Goal: Task Accomplishment & Management: Manage account settings

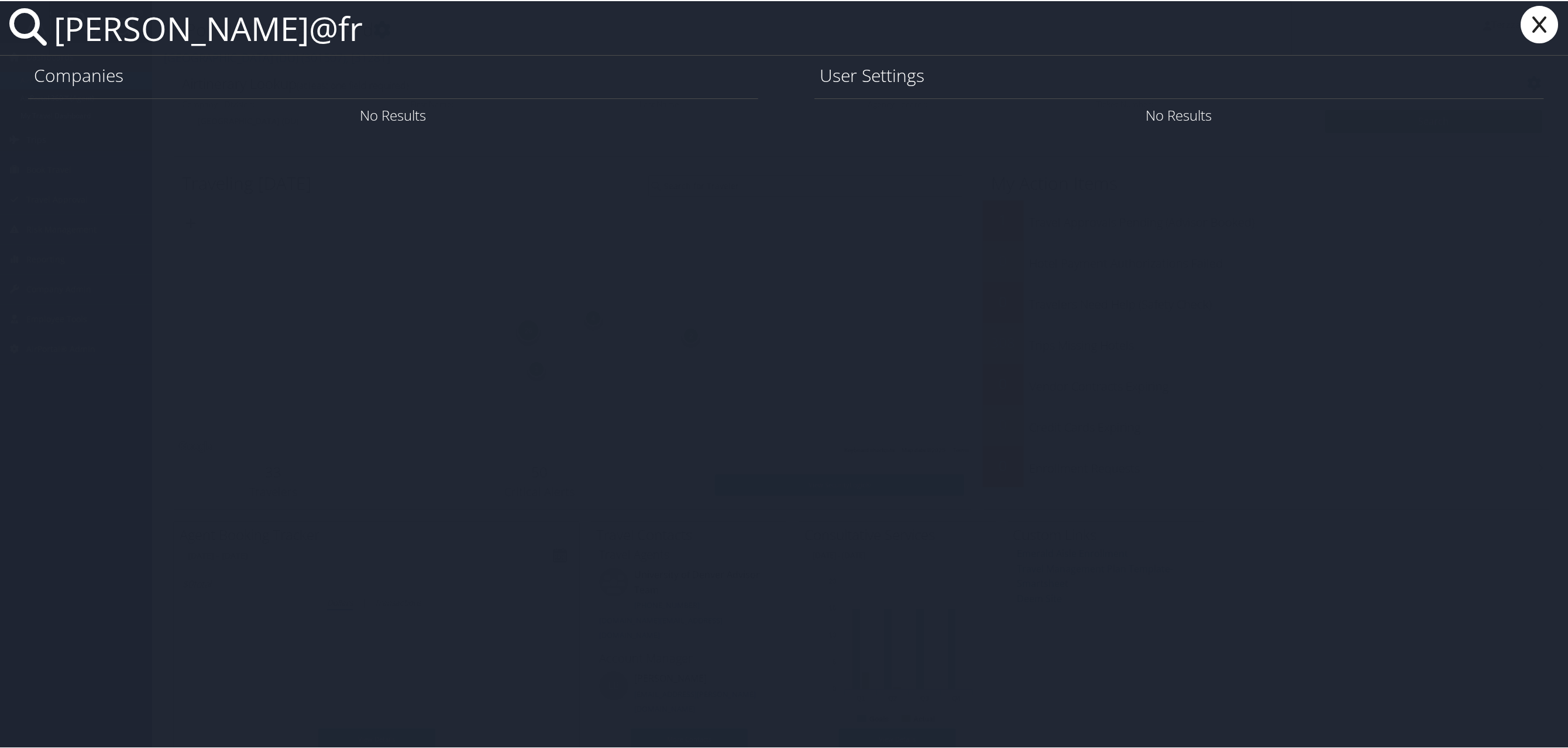
type input "watson@fr"
click at [1534, 14] on icon at bounding box center [1539, 23] width 47 height 37
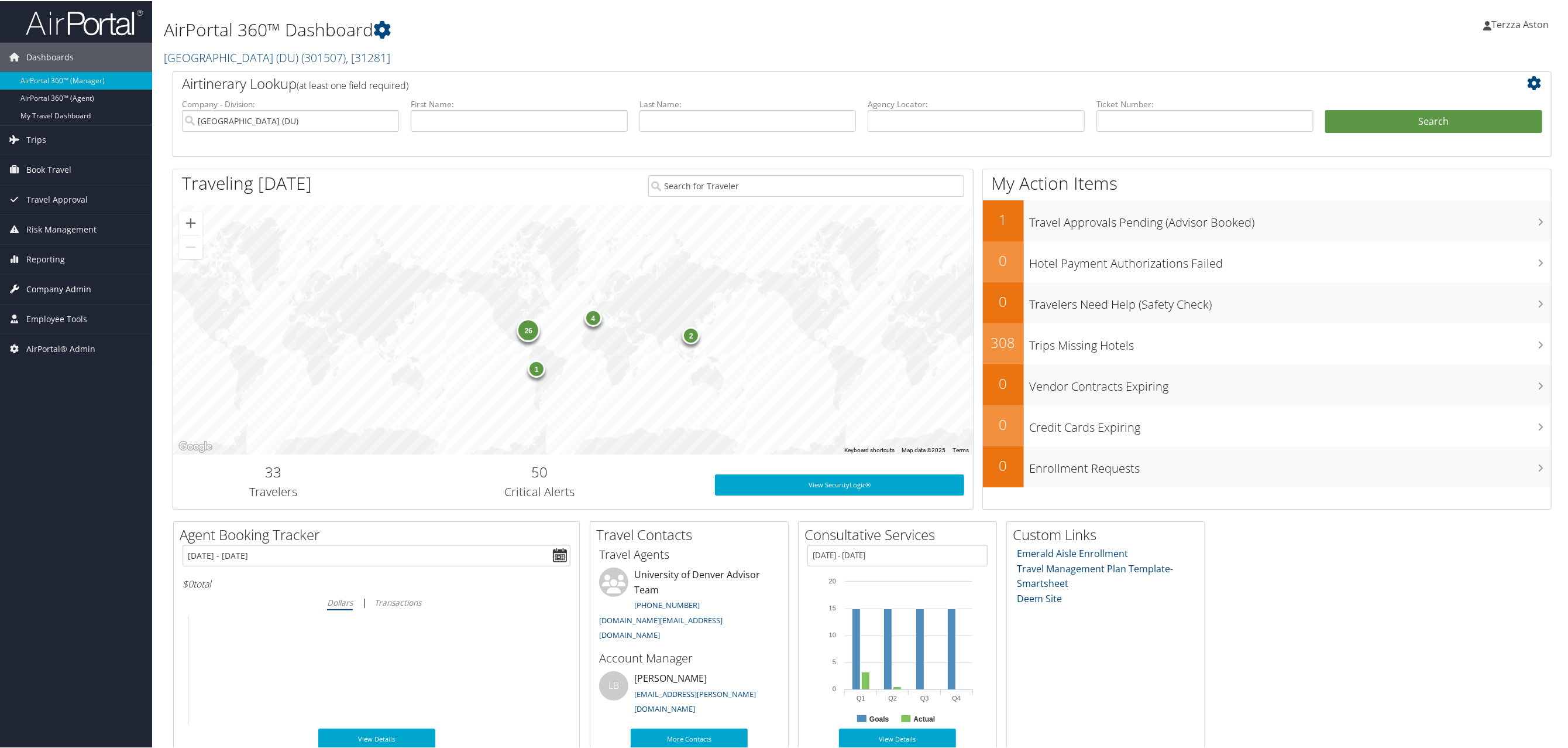
click at [36, 286] on span "Company Admin" at bounding box center [59, 287] width 65 height 29
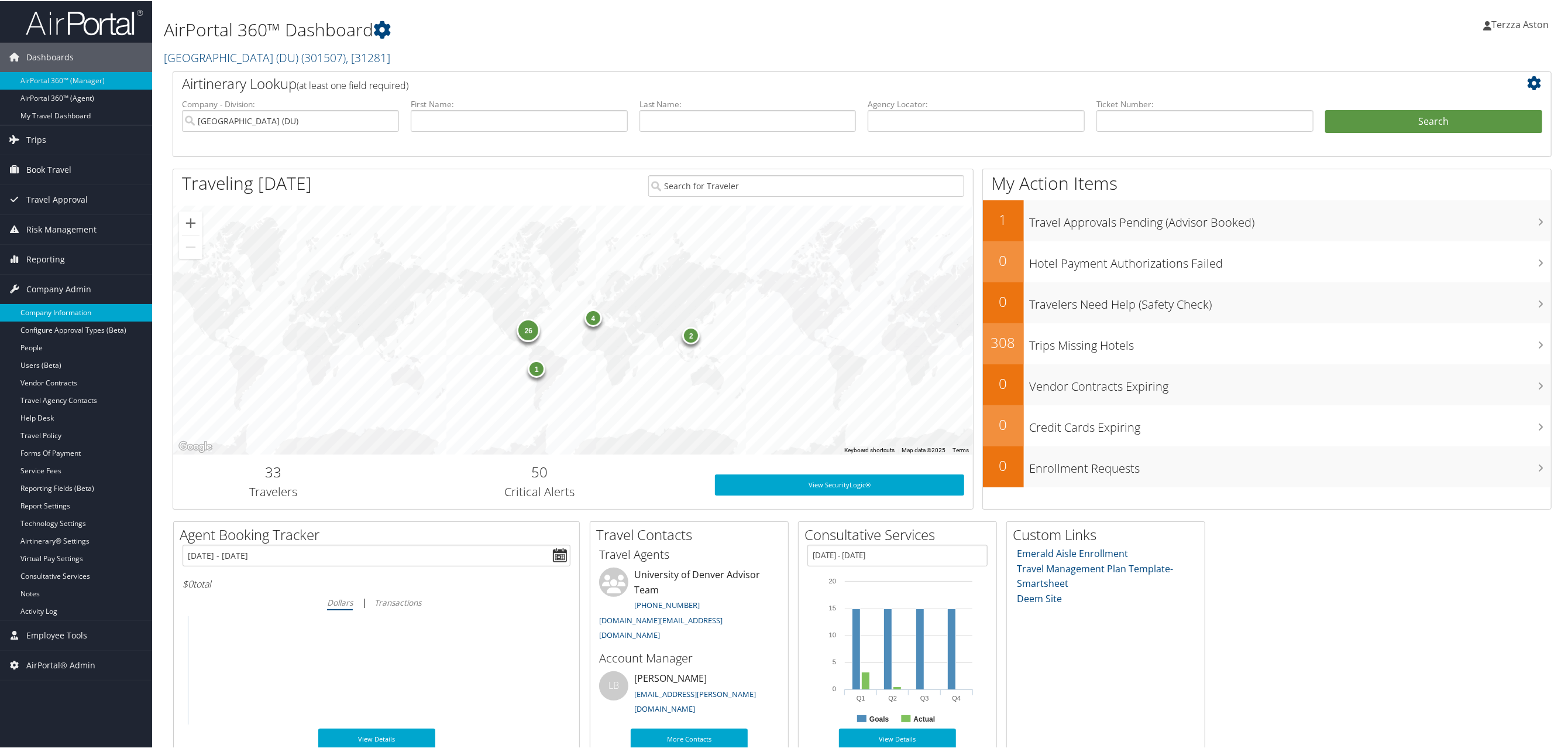
click at [42, 309] on link "Company Information" at bounding box center [76, 311] width 152 height 17
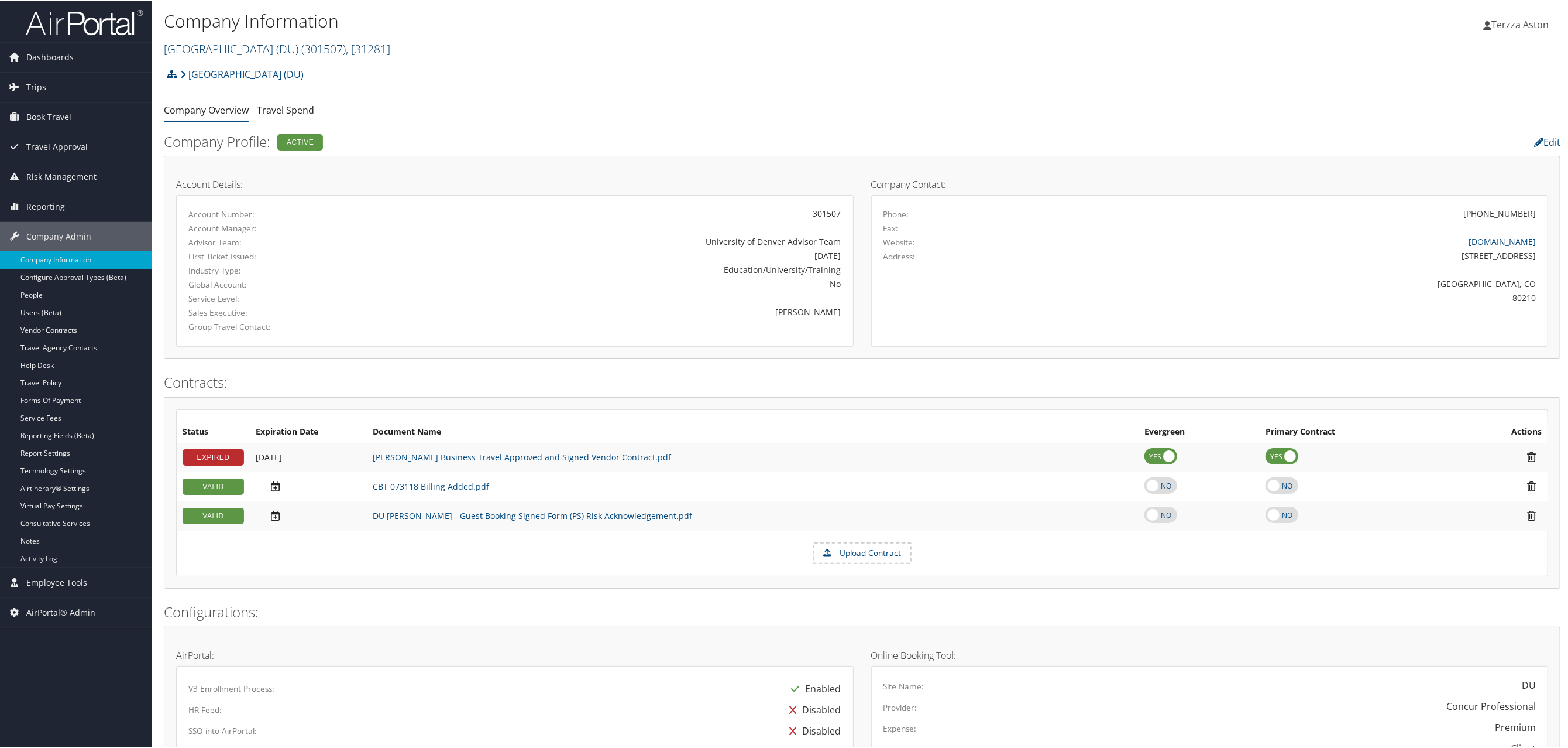
click at [249, 45] on link "University of Denver (DU) ( 301507 ) , [ 31281 ]" at bounding box center [277, 47] width 227 height 16
click at [227, 65] on input "search" at bounding box center [241, 70] width 154 height 22
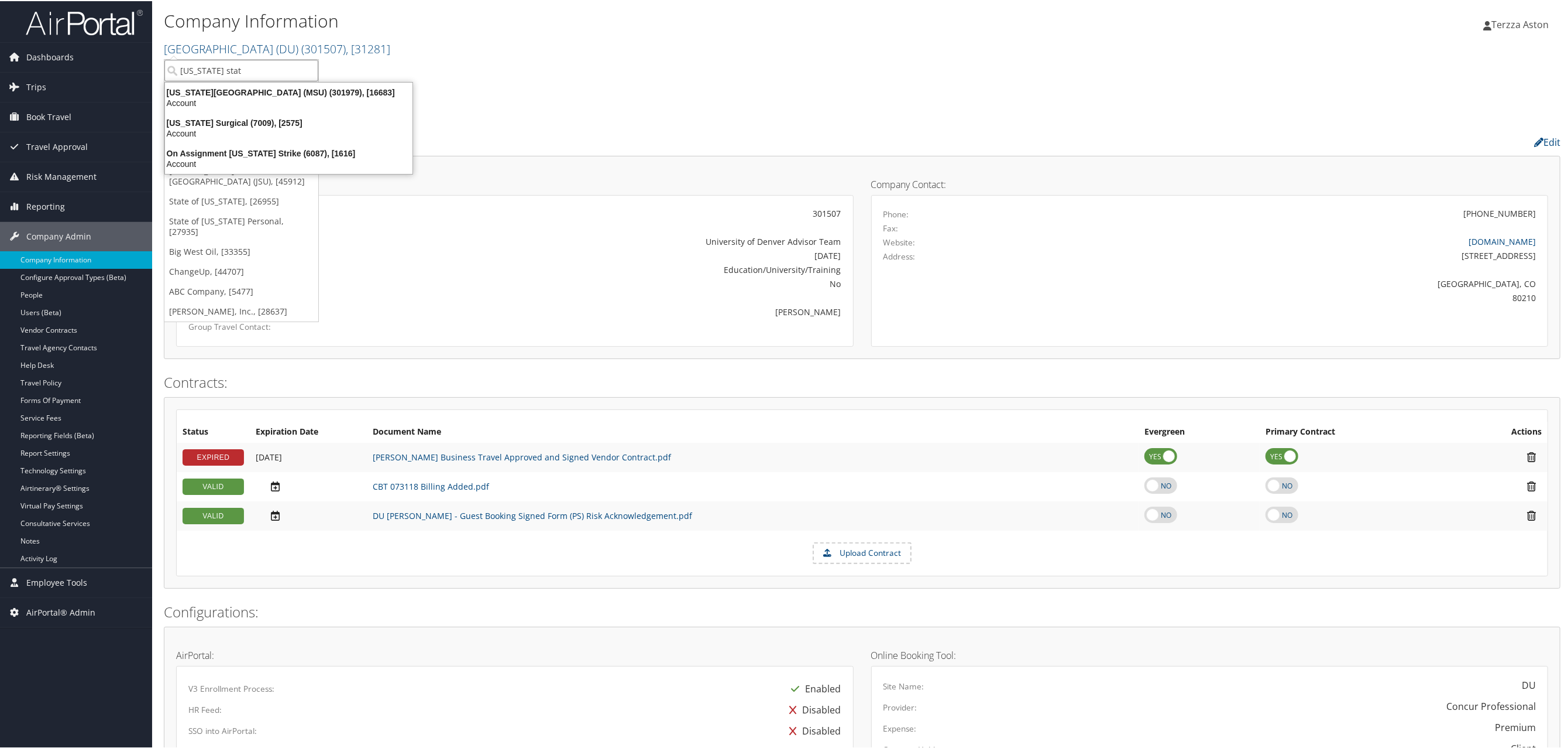
type input "michigan state"
click at [242, 94] on div "Michigan State University (MSU) (301979), [16683]" at bounding box center [289, 91] width 261 height 11
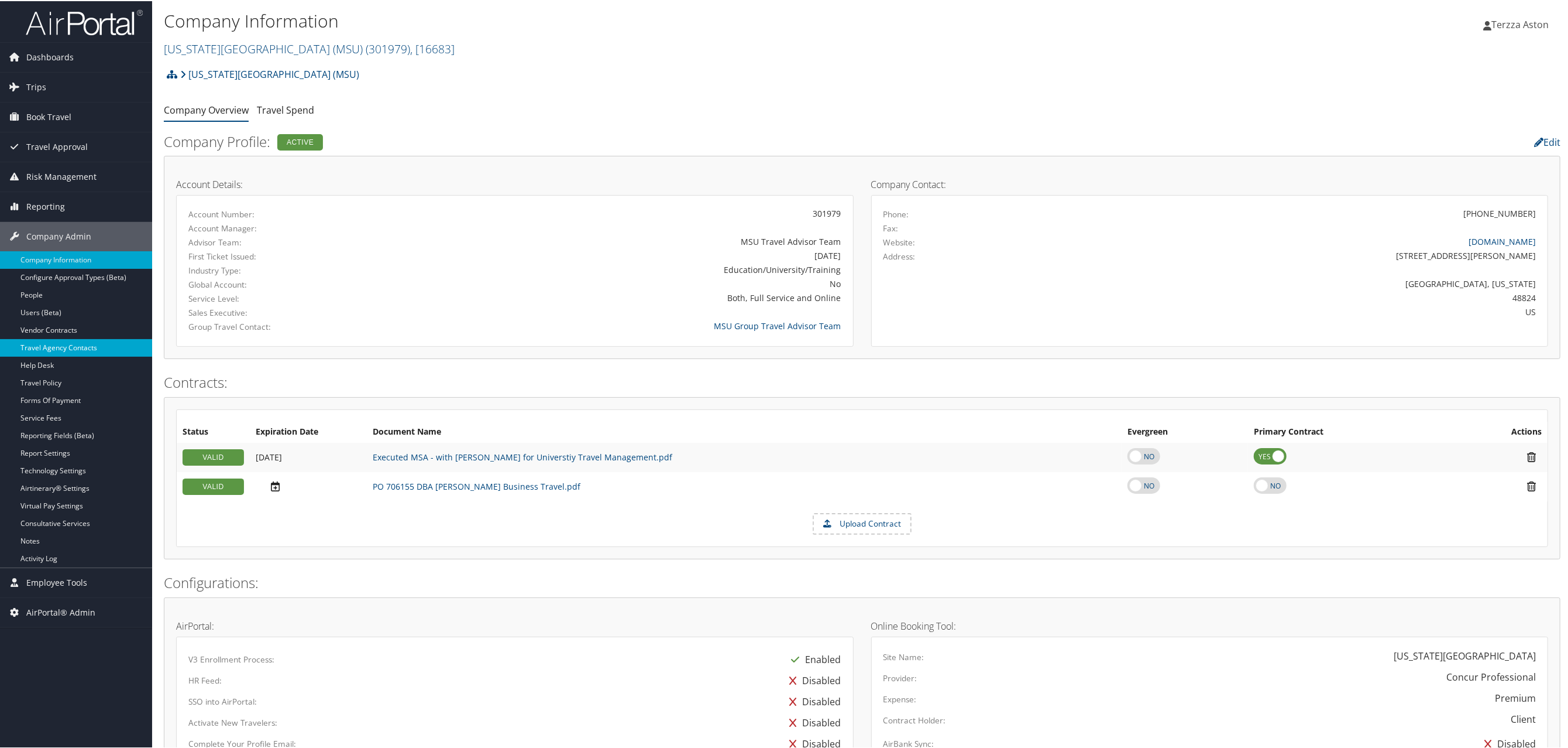
click at [72, 341] on link "Travel Agency Contacts" at bounding box center [76, 346] width 152 height 17
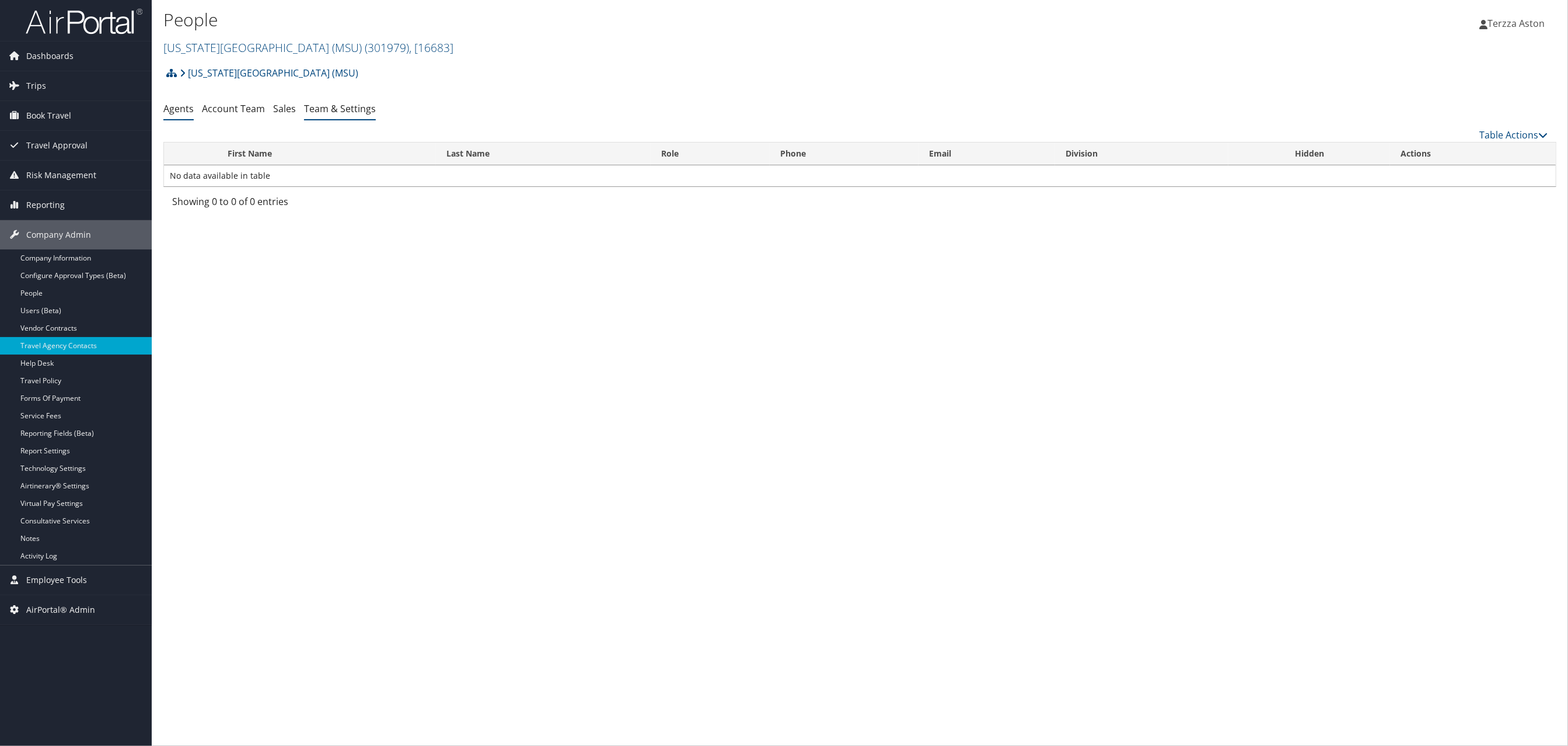
click at [352, 110] on link "Team & Settings" at bounding box center [340, 109] width 72 height 13
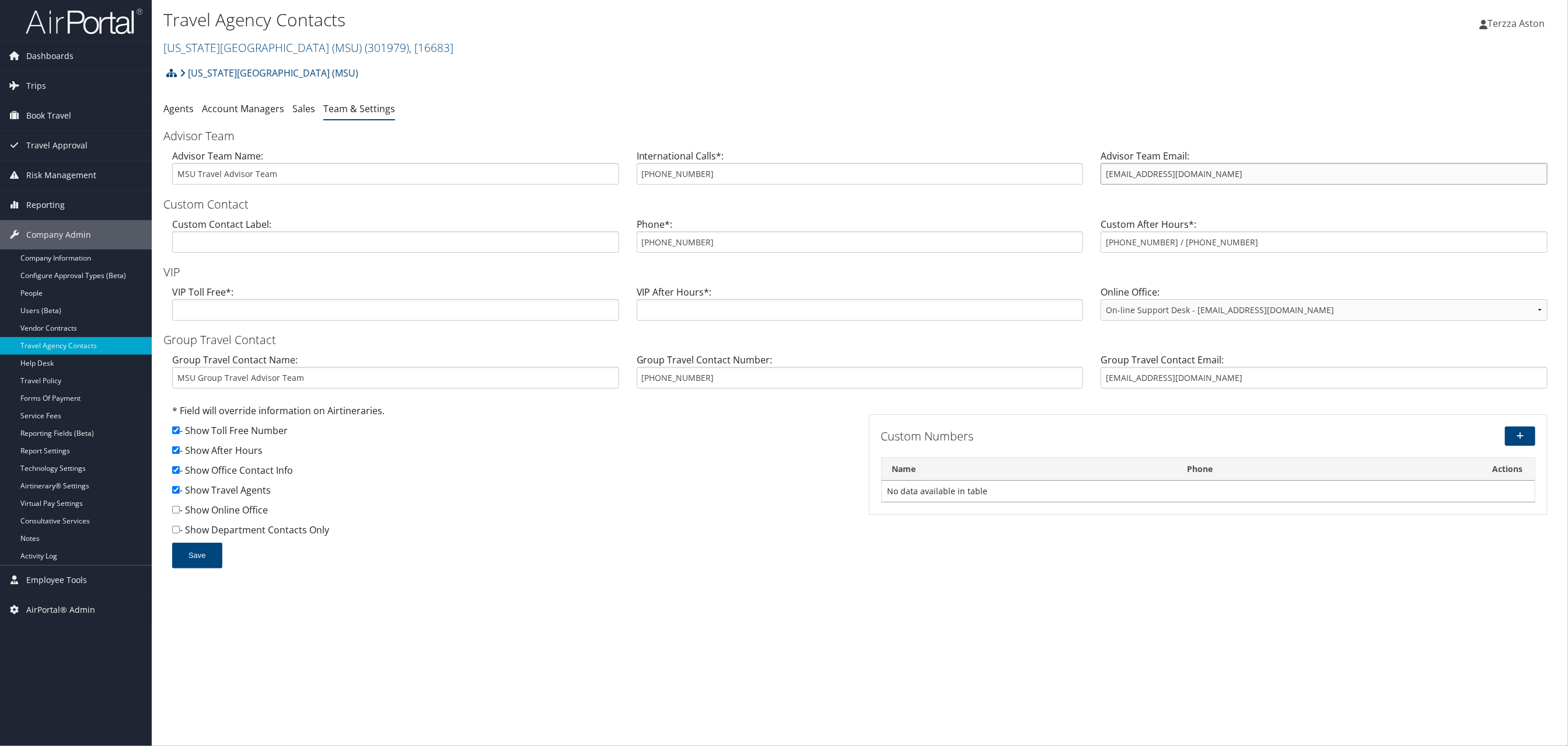
drag, startPoint x: 1108, startPoint y: 175, endPoint x: 1217, endPoint y: 183, distance: 109.3
click at [1217, 183] on input "[EMAIL_ADDRESS][DOMAIN_NAME]" at bounding box center [1325, 173] width 447 height 21
drag, startPoint x: 642, startPoint y: 241, endPoint x: 734, endPoint y: 248, distance: 92.3
click at [734, 248] on input "[PHONE_NUMBER]" at bounding box center [860, 242] width 447 height 21
click at [212, 46] on link "[US_STATE][GEOGRAPHIC_DATA] (MSU) ( 301979 ) , [ 16683 ]" at bounding box center [308, 47] width 290 height 16
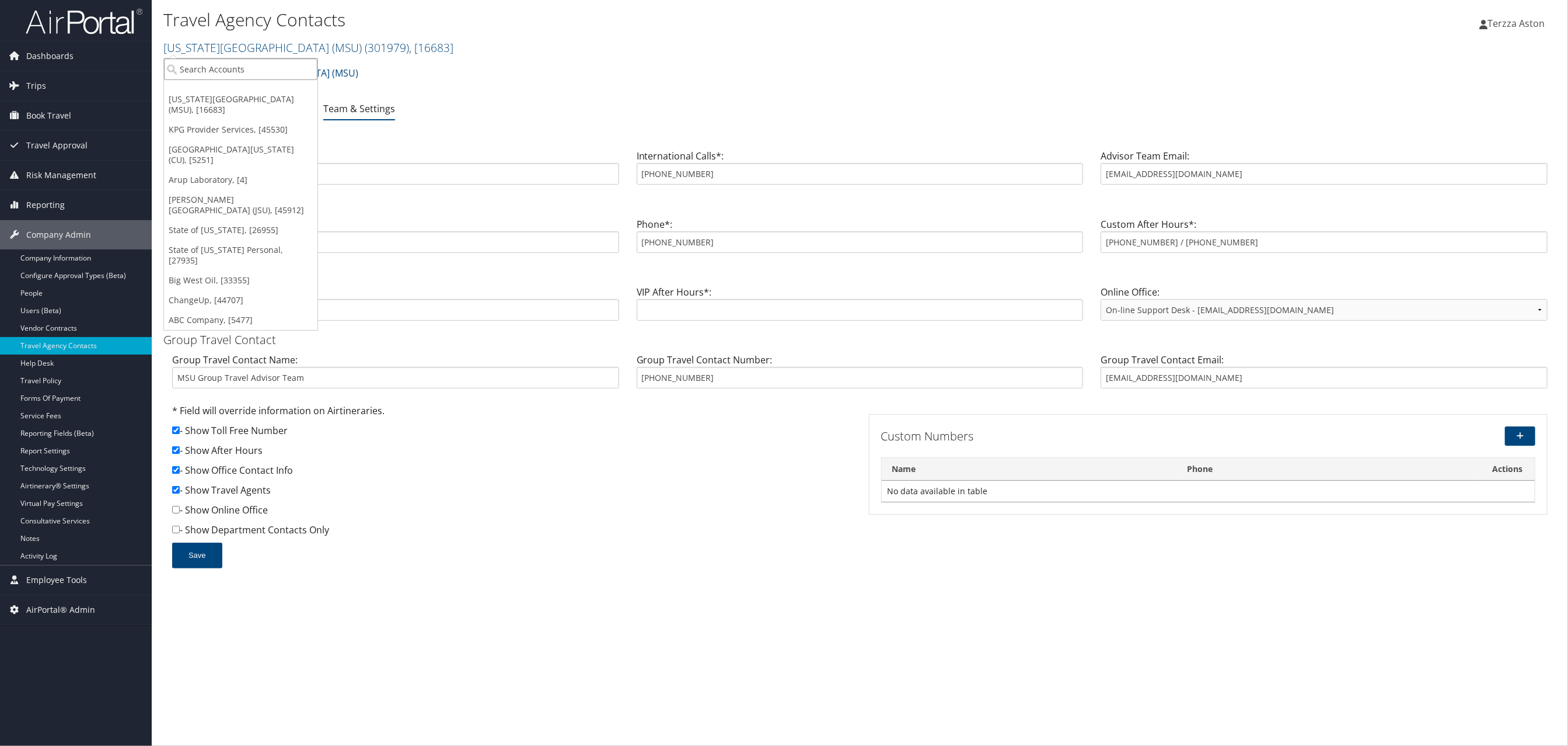
click at [204, 67] on input "search" at bounding box center [241, 69] width 153 height 21
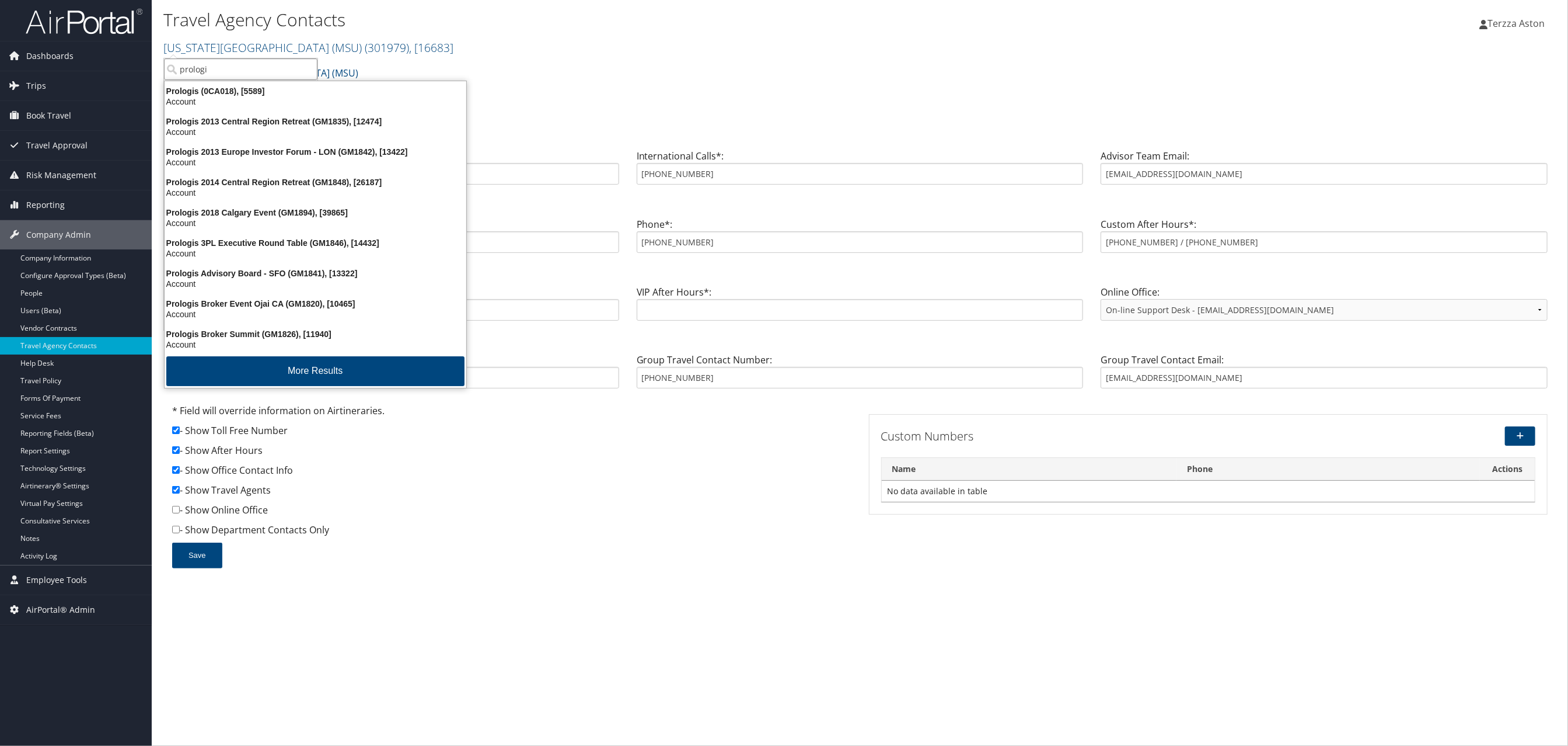
type input "prologis"
click at [196, 93] on div "Prologis (0CA018), [5589]" at bounding box center [315, 91] width 316 height 11
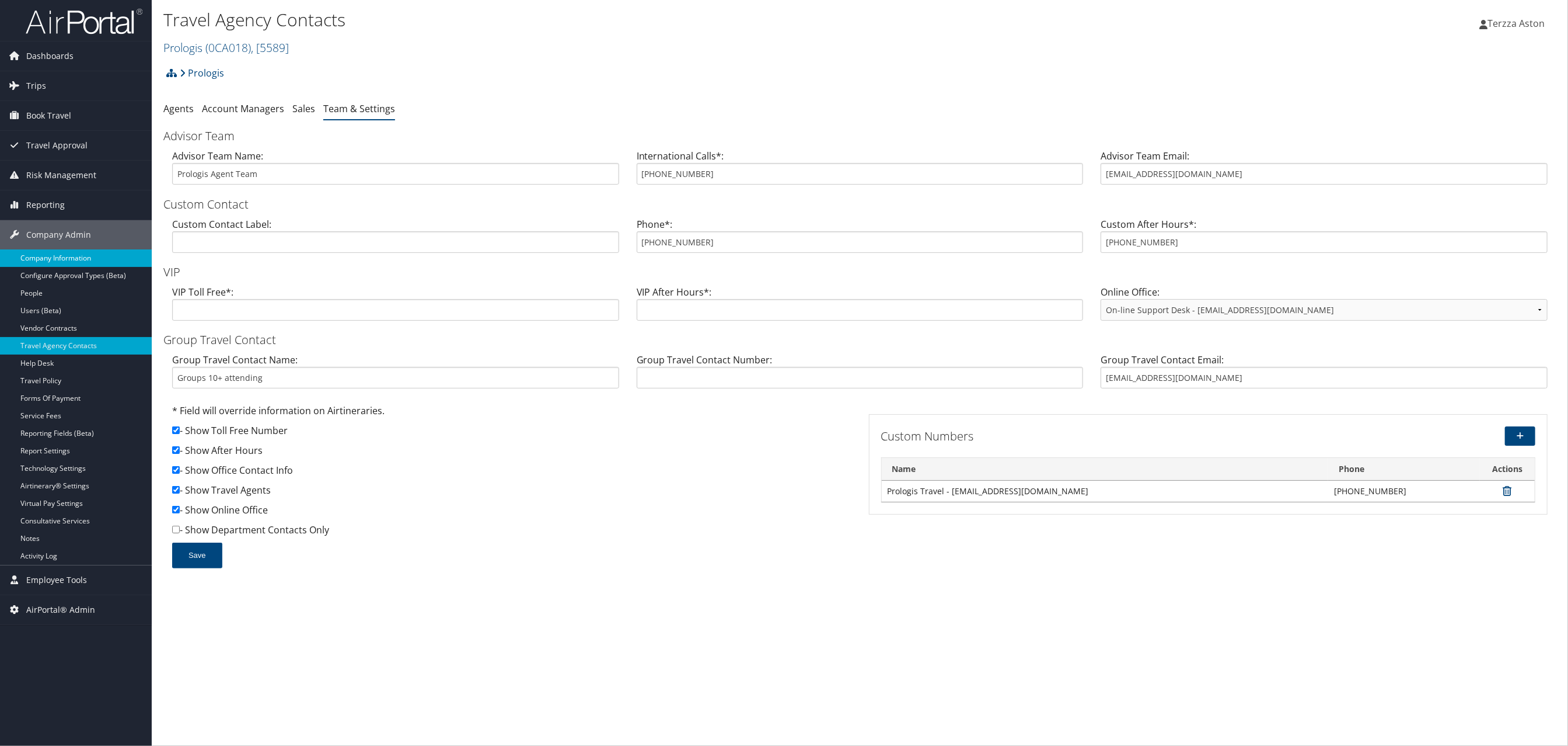
click at [37, 257] on link "Company Information" at bounding box center [76, 257] width 152 height 17
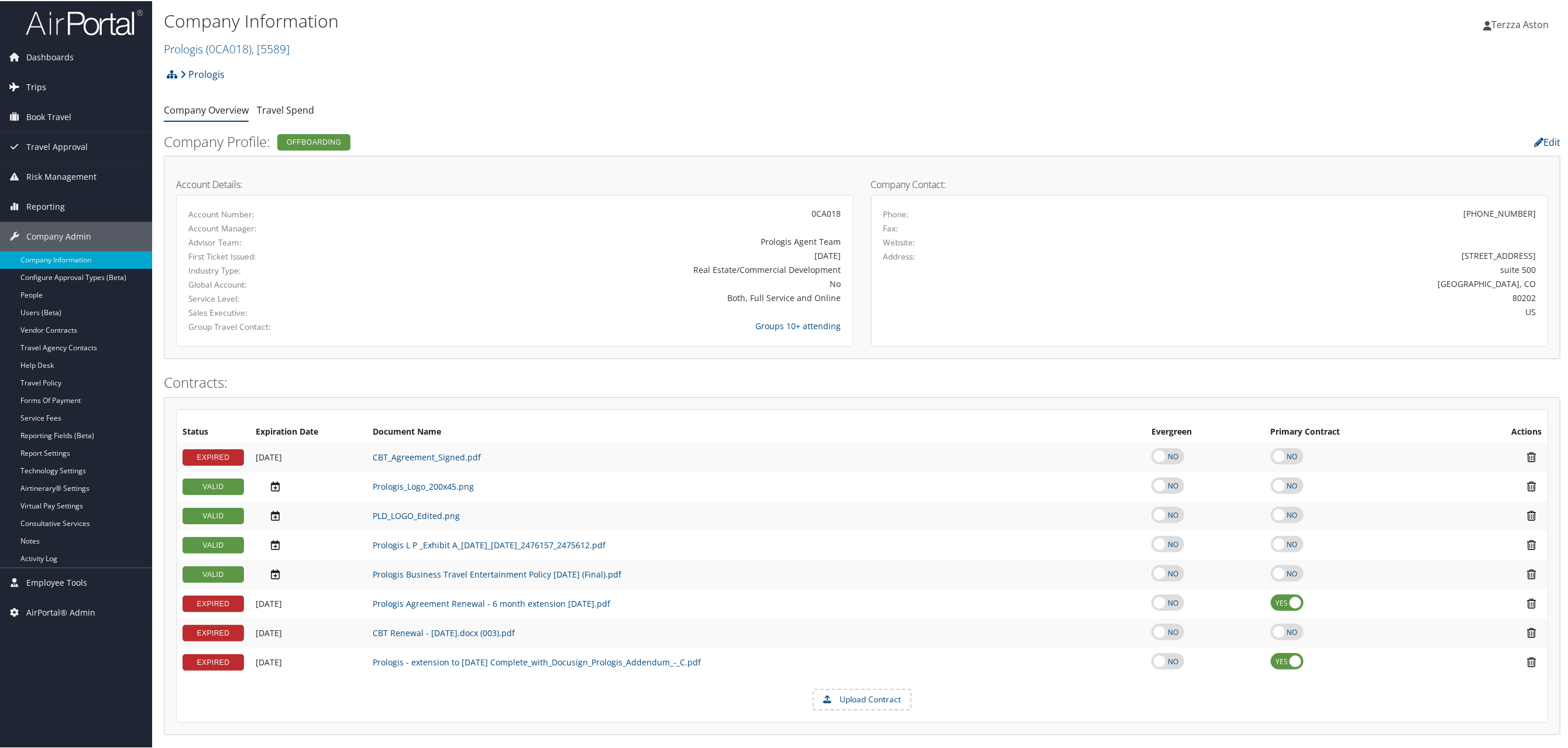
click at [45, 88] on link "Trips" at bounding box center [76, 85] width 152 height 29
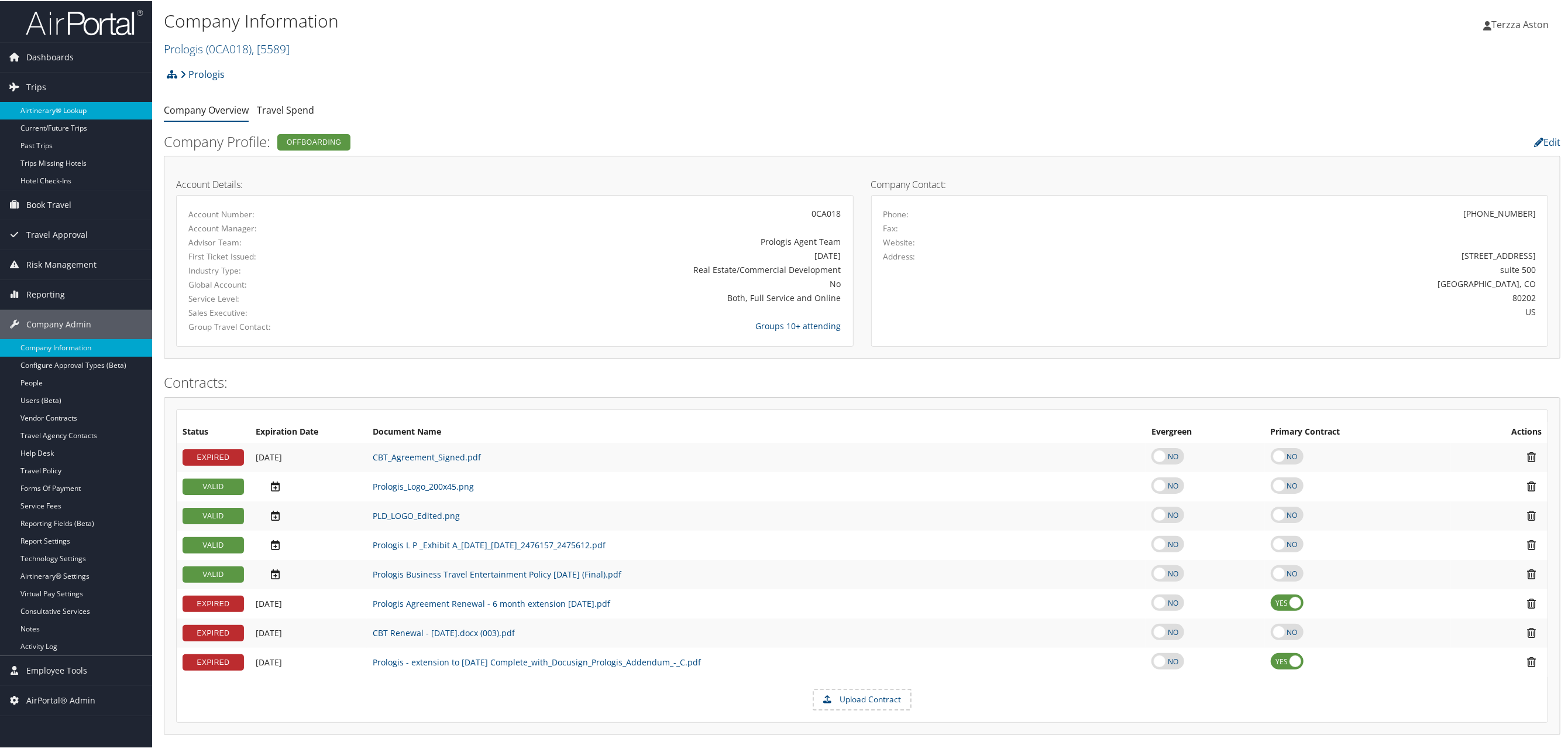
click at [57, 109] on link "Airtinerary® Lookup" at bounding box center [76, 109] width 152 height 17
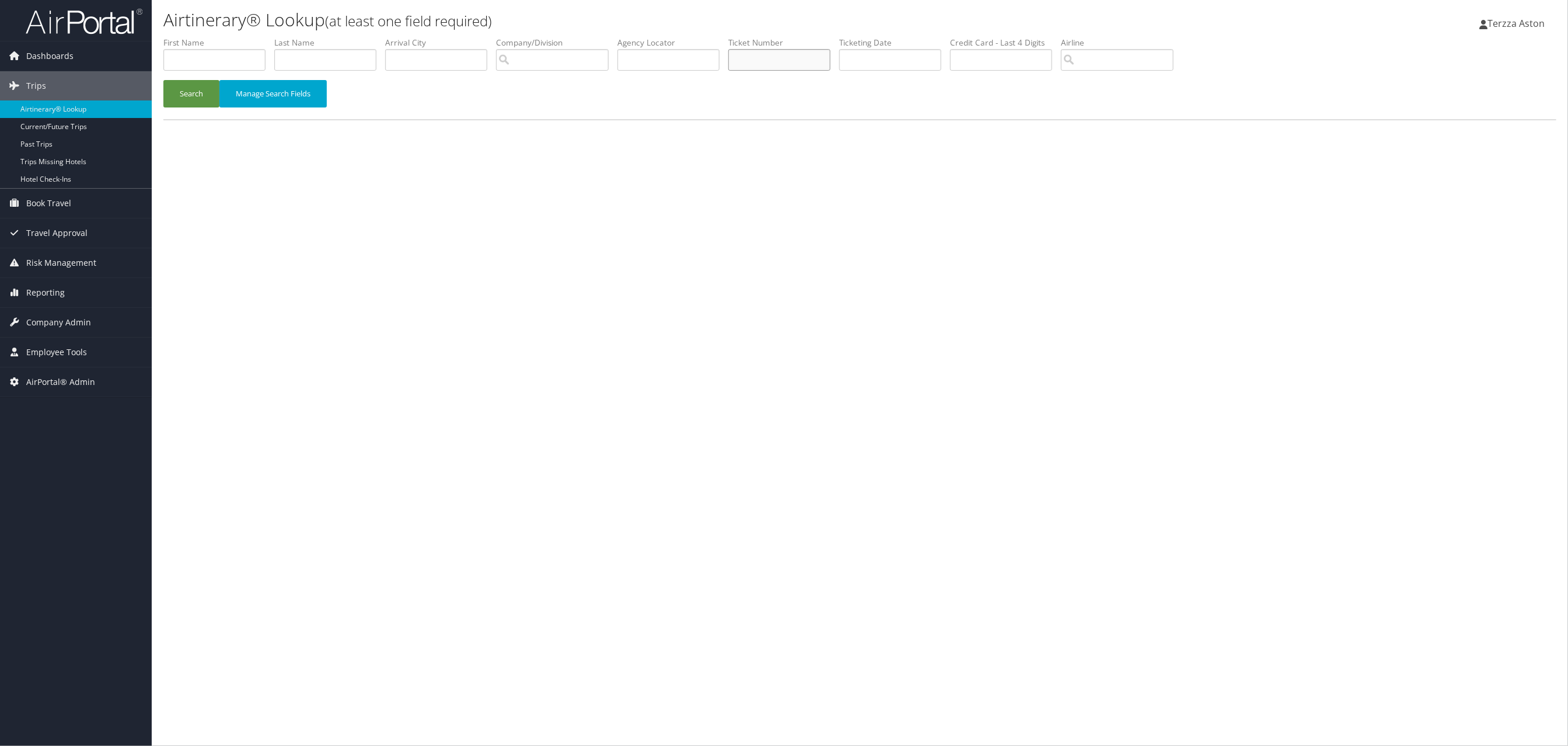
click at [787, 63] on input "text" at bounding box center [779, 59] width 102 height 21
type input "8900897531475"
click at [198, 93] on button "Search" at bounding box center [191, 93] width 56 height 27
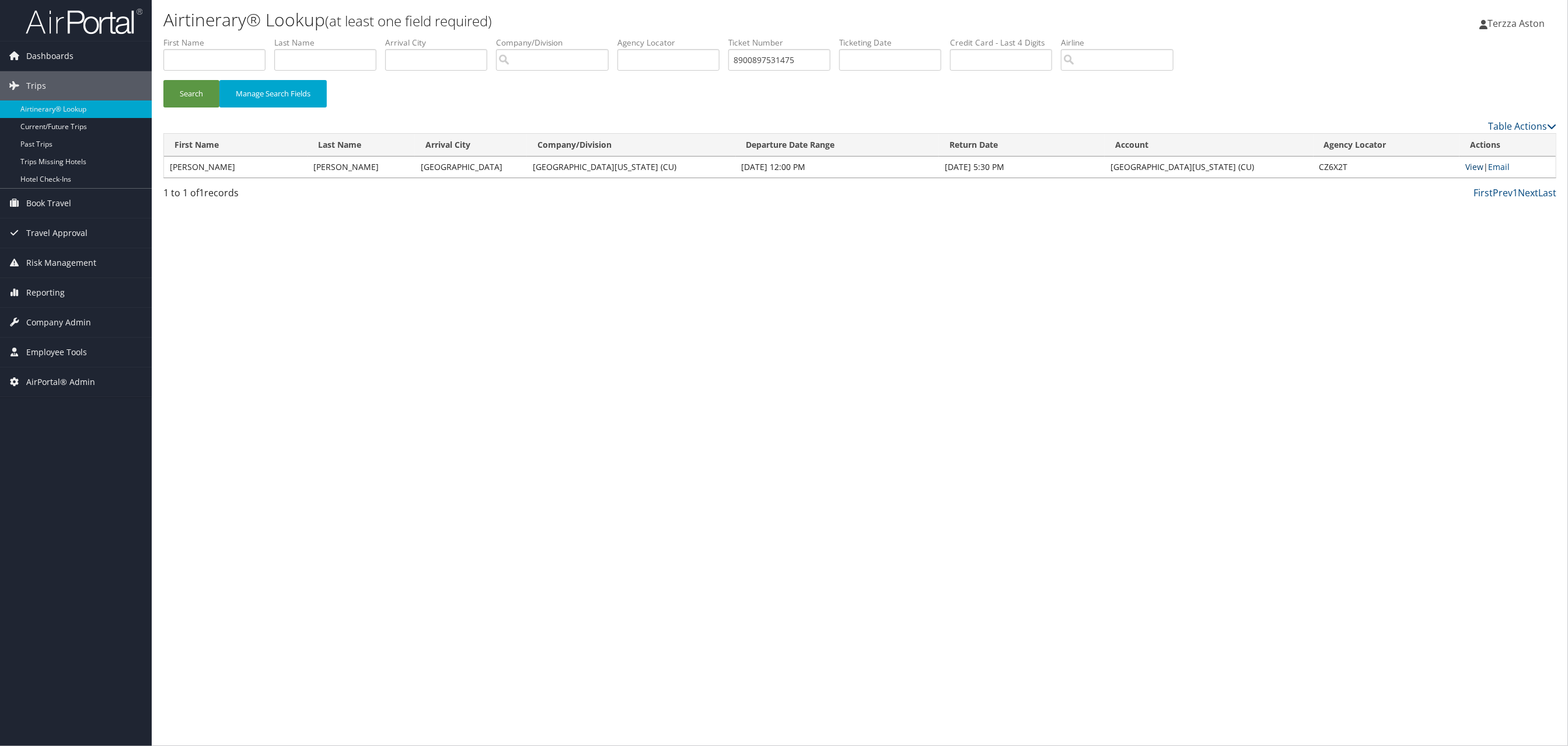
click at [1477, 167] on link "View" at bounding box center [1475, 166] width 18 height 11
click at [65, 323] on span "Company Admin" at bounding box center [59, 322] width 65 height 29
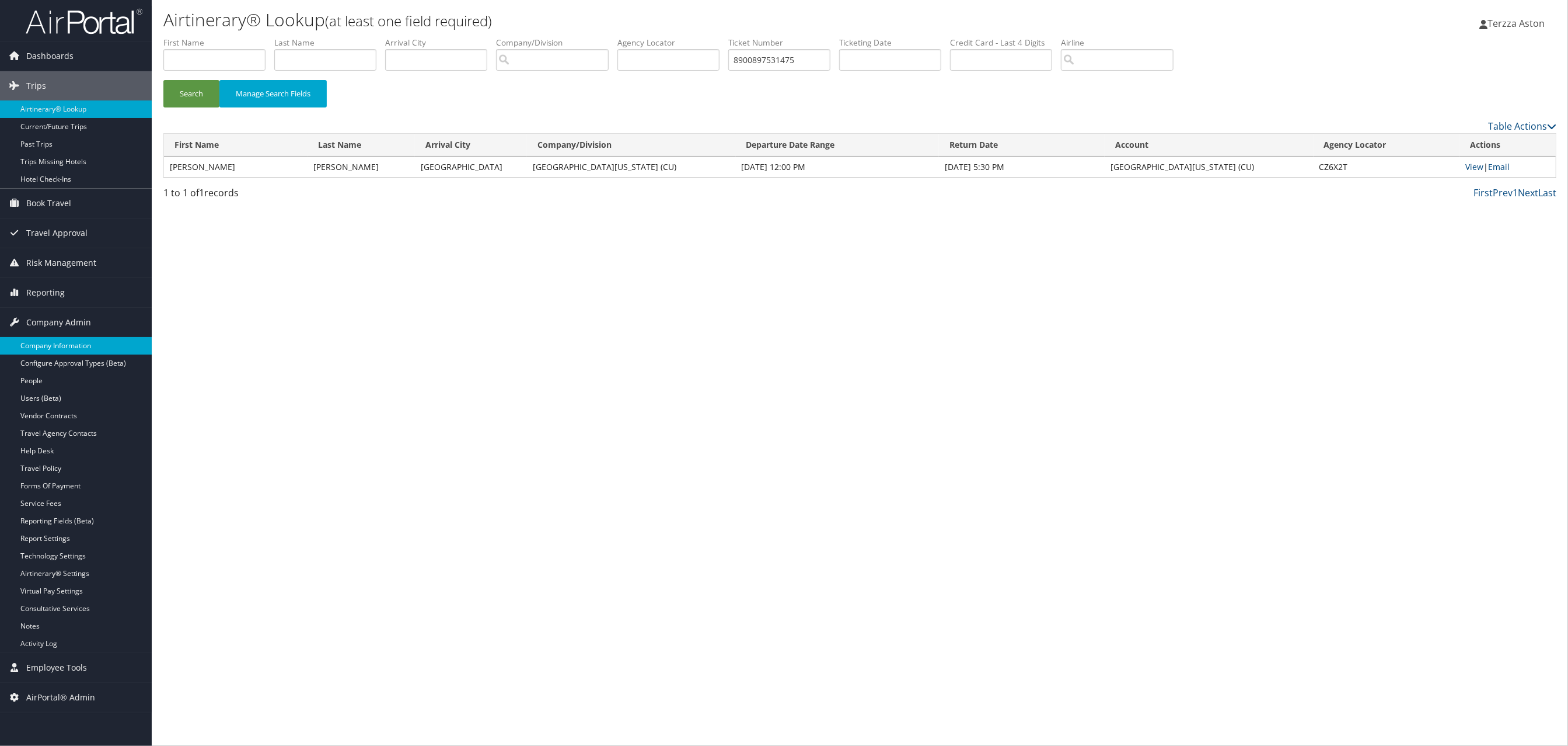
click at [65, 341] on link "Company Information" at bounding box center [76, 345] width 152 height 17
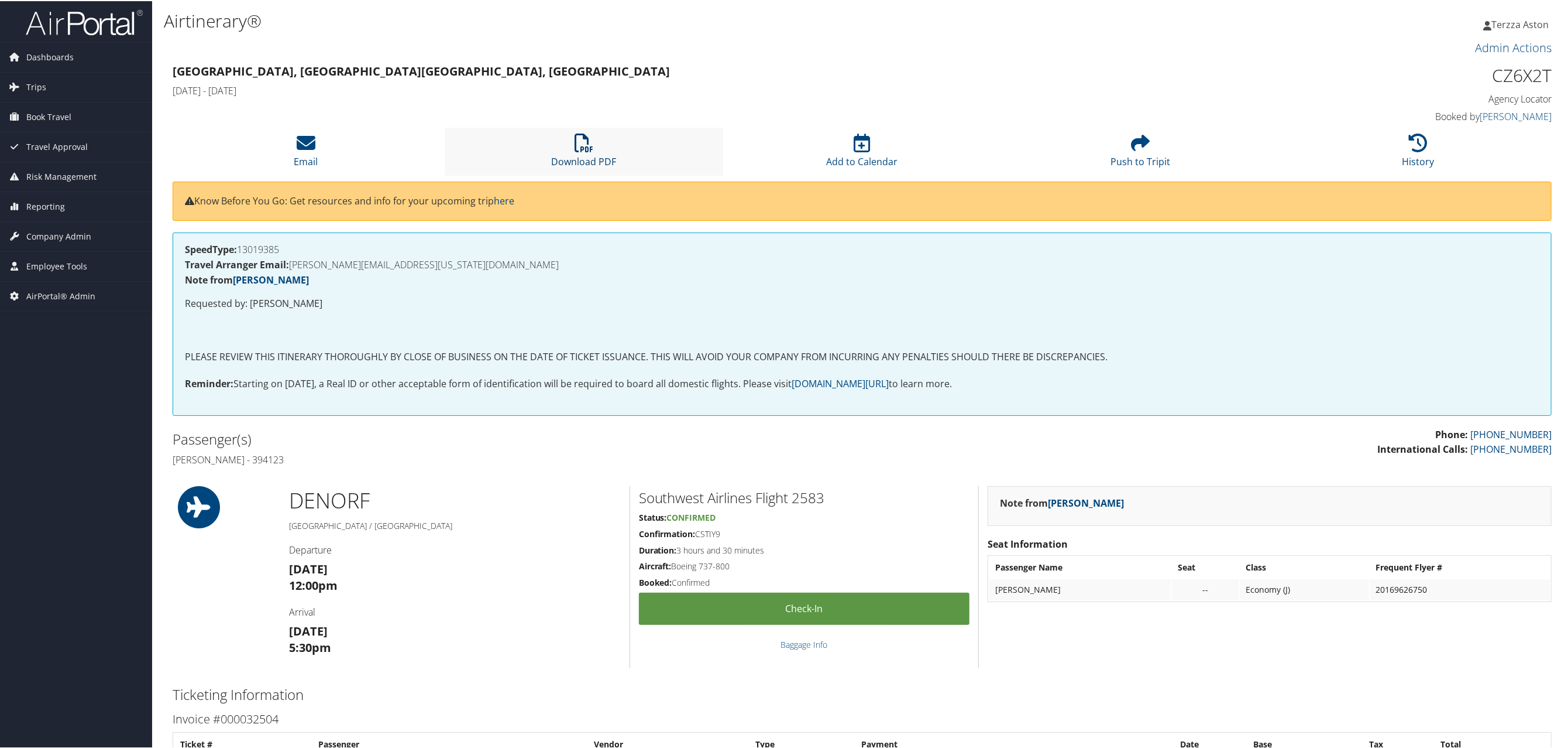
click at [587, 149] on icon at bounding box center [584, 141] width 19 height 19
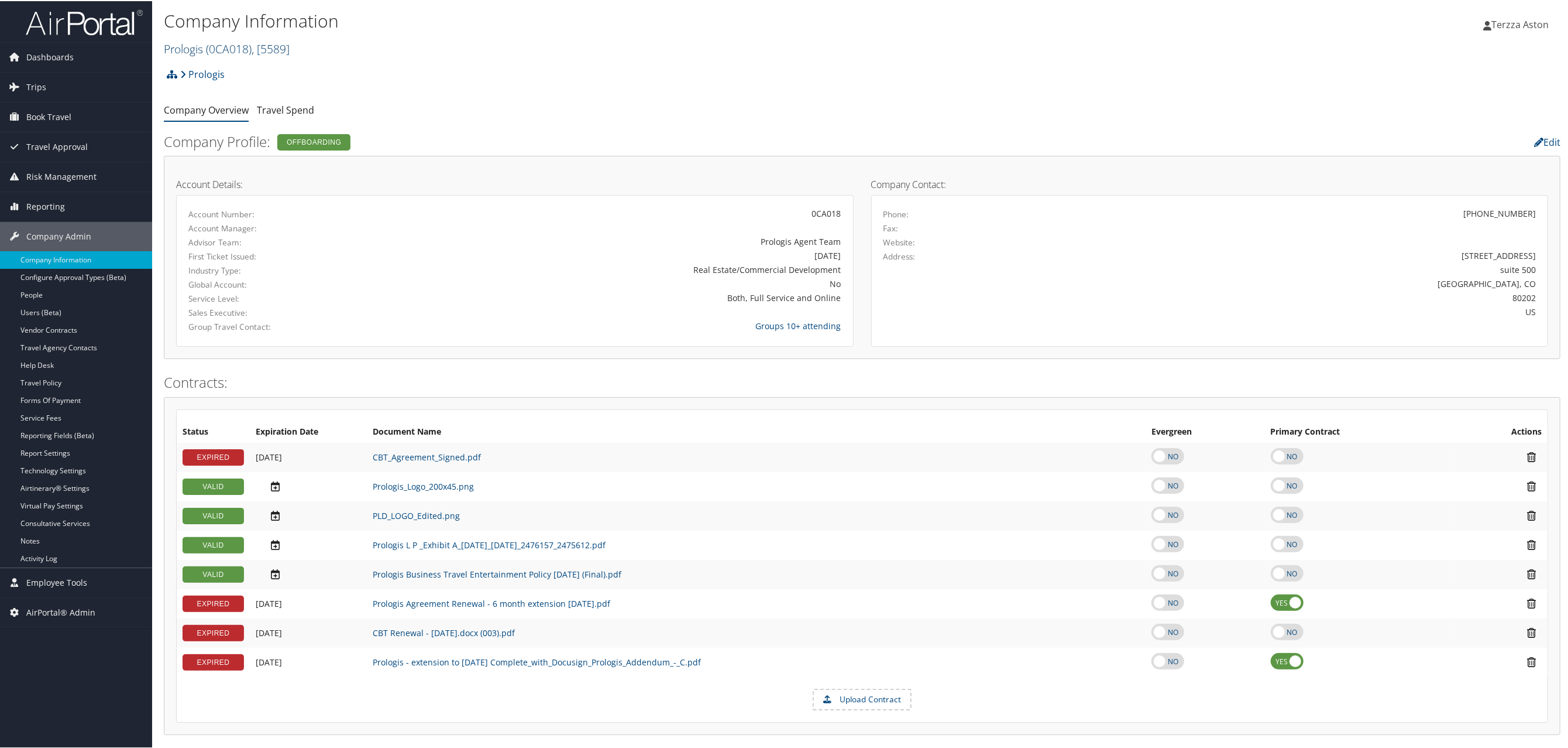
click at [211, 49] on span "( 0CA018 )" at bounding box center [228, 47] width 45 height 16
click at [198, 73] on input "search" at bounding box center [241, 70] width 154 height 22
type input "carollo"
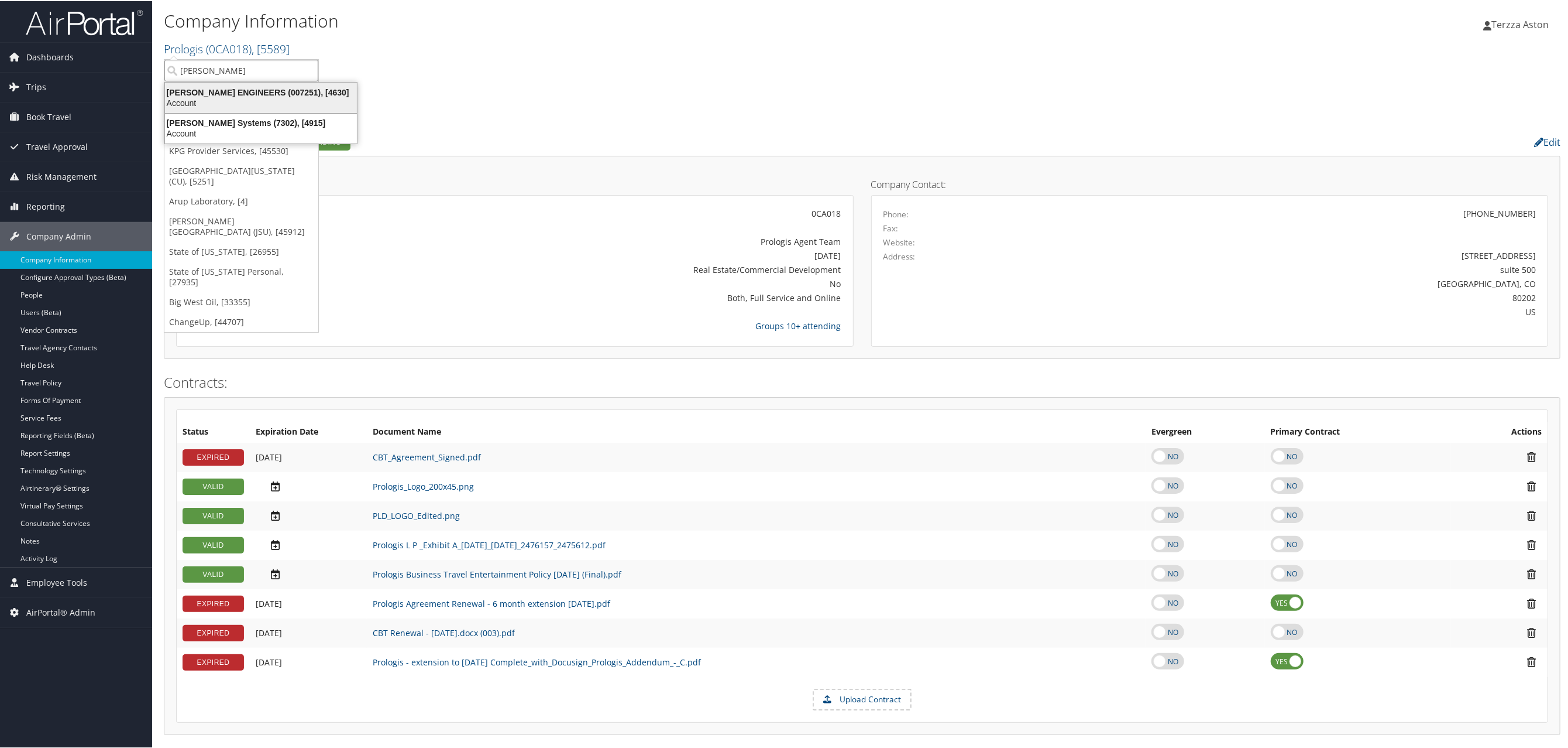
click at [211, 86] on div "CAROLLO ENGINEERS (007251), [4630]" at bounding box center [261, 91] width 206 height 11
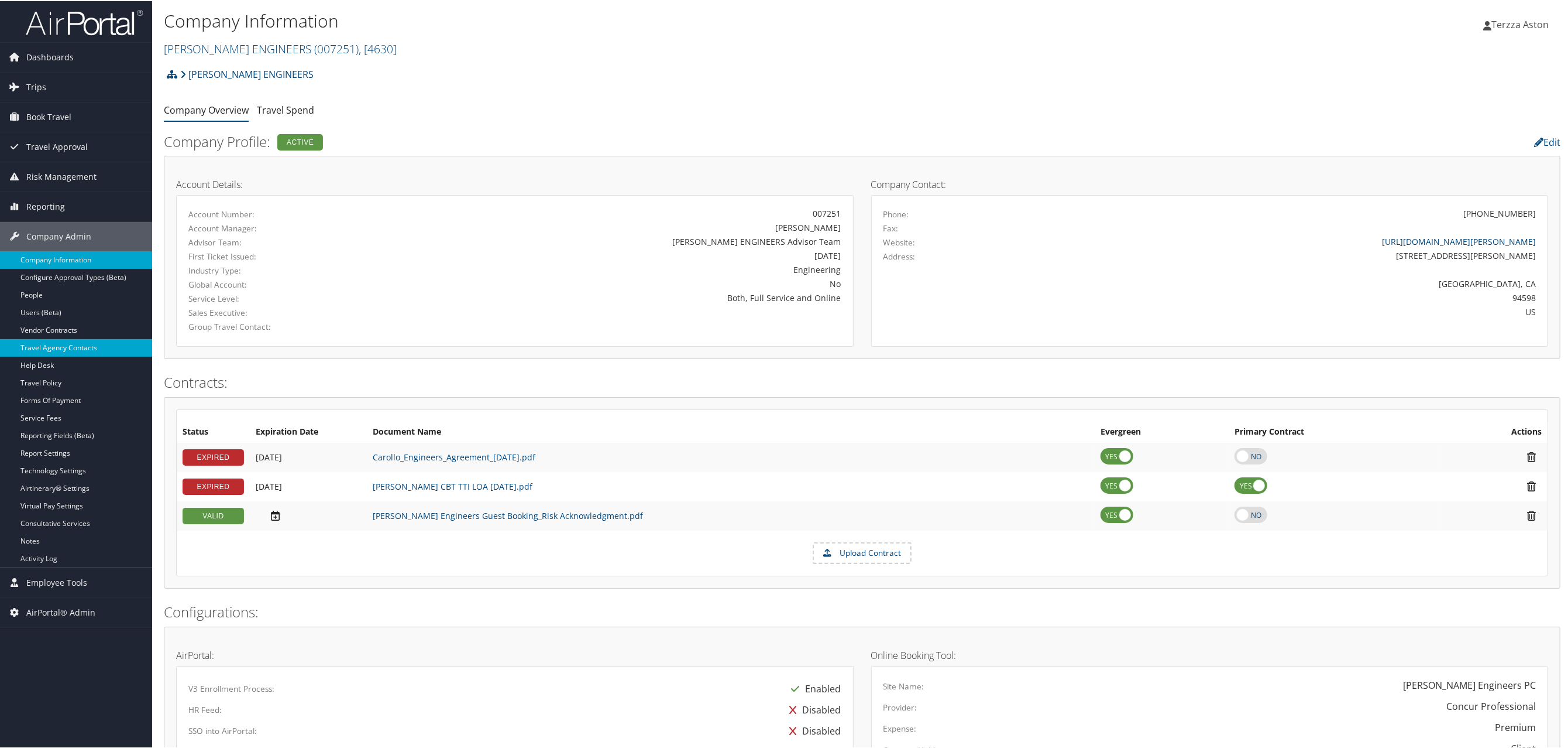
click at [68, 351] on link "Travel Agency Contacts" at bounding box center [76, 346] width 152 height 17
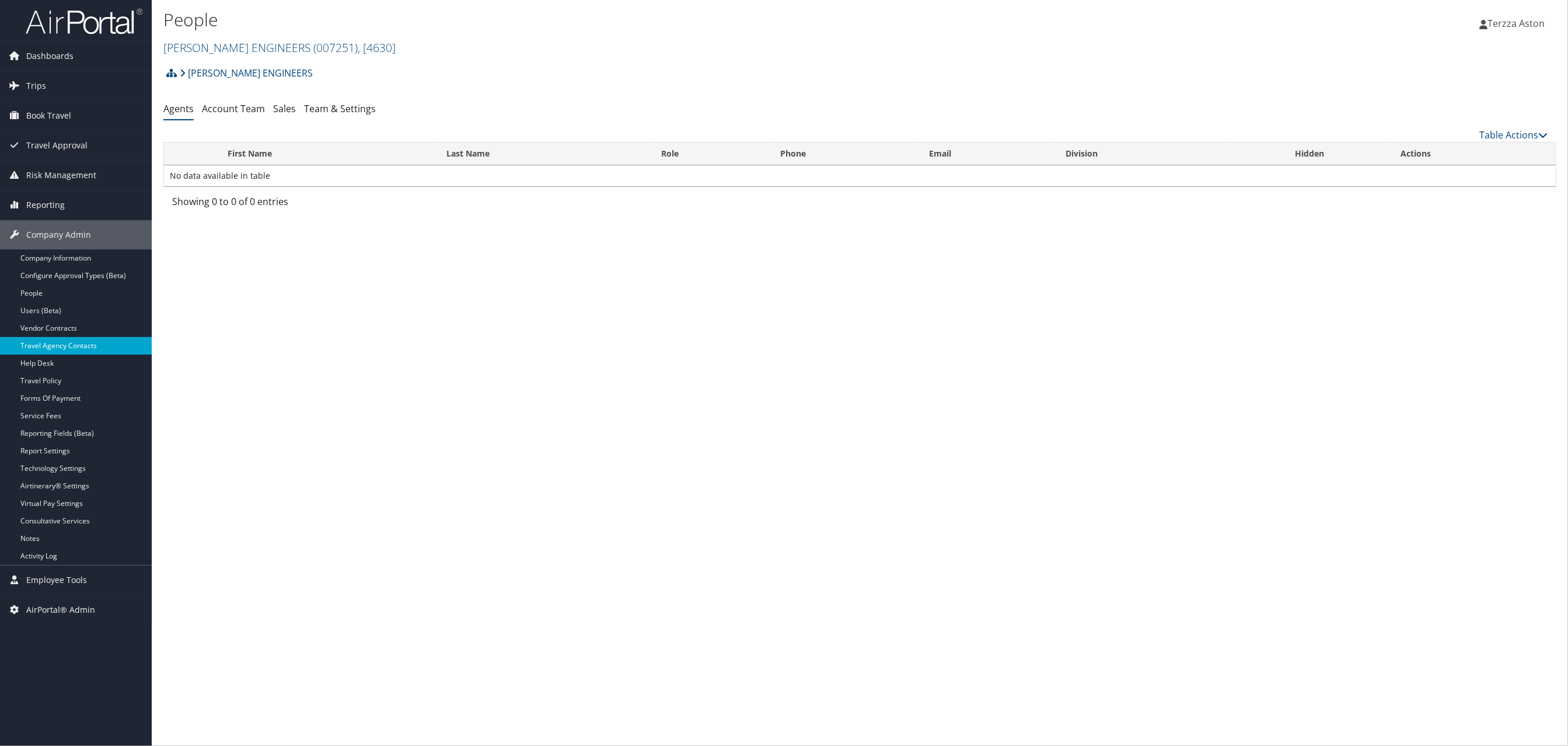
click at [95, 348] on link "Travel Agency Contacts" at bounding box center [76, 345] width 152 height 17
click at [347, 109] on link "Team & Settings" at bounding box center [340, 109] width 72 height 13
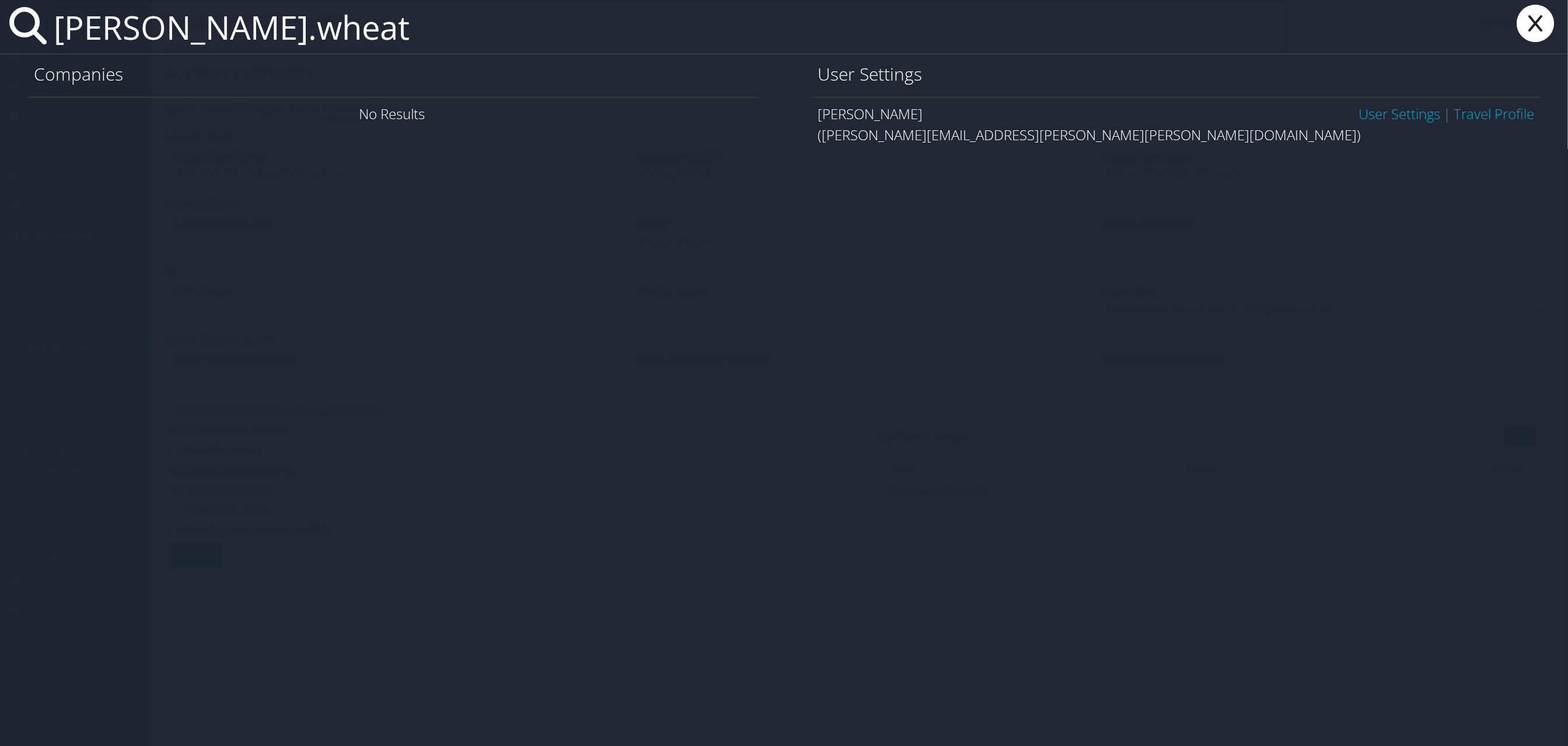
type input "[PERSON_NAME].wheat"
click at [1363, 113] on link "User Settings" at bounding box center [1399, 113] width 82 height 19
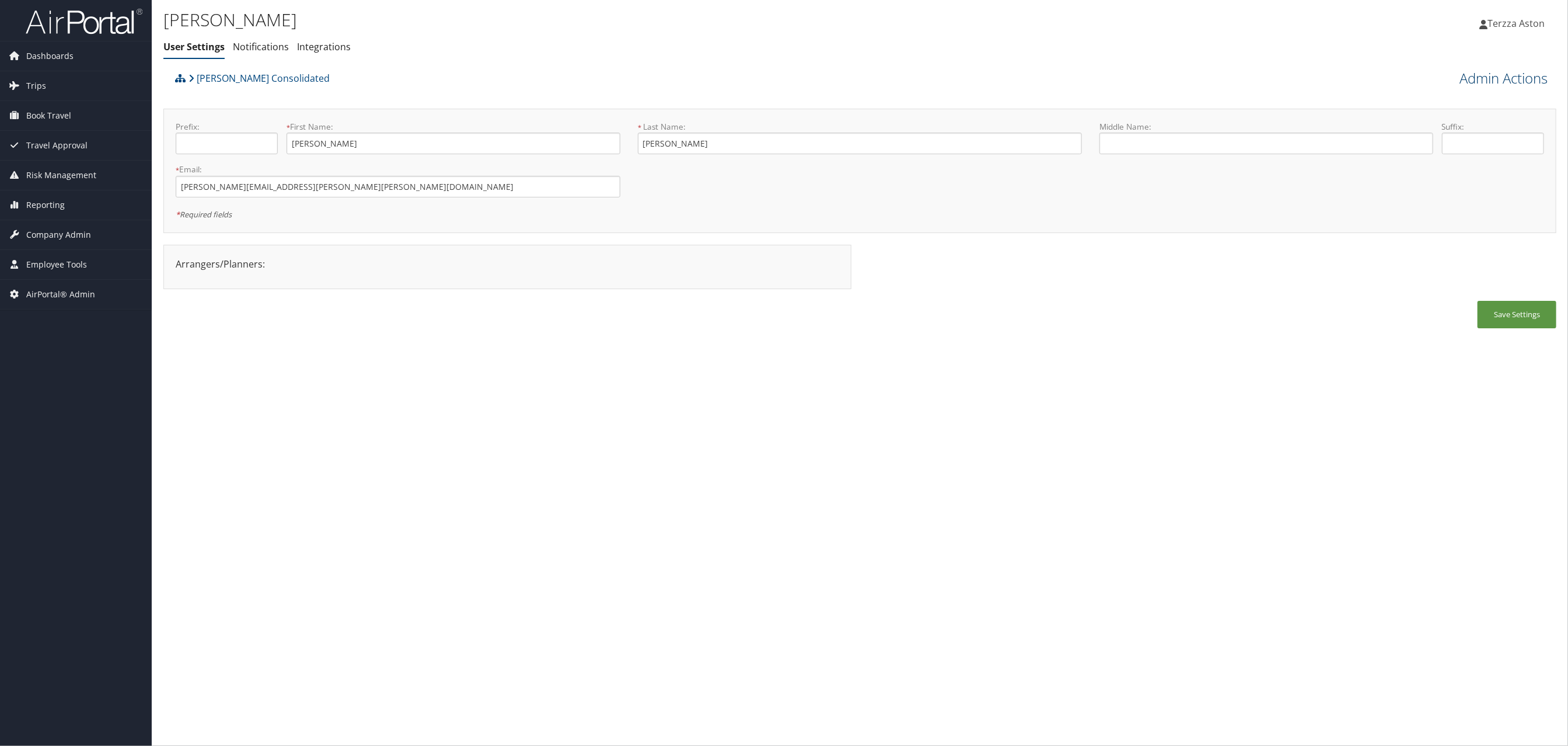
click at [1487, 79] on link "Admin Actions" at bounding box center [1504, 78] width 88 height 20
click at [1442, 137] on link "User Technology Settings" at bounding box center [1471, 139] width 153 height 20
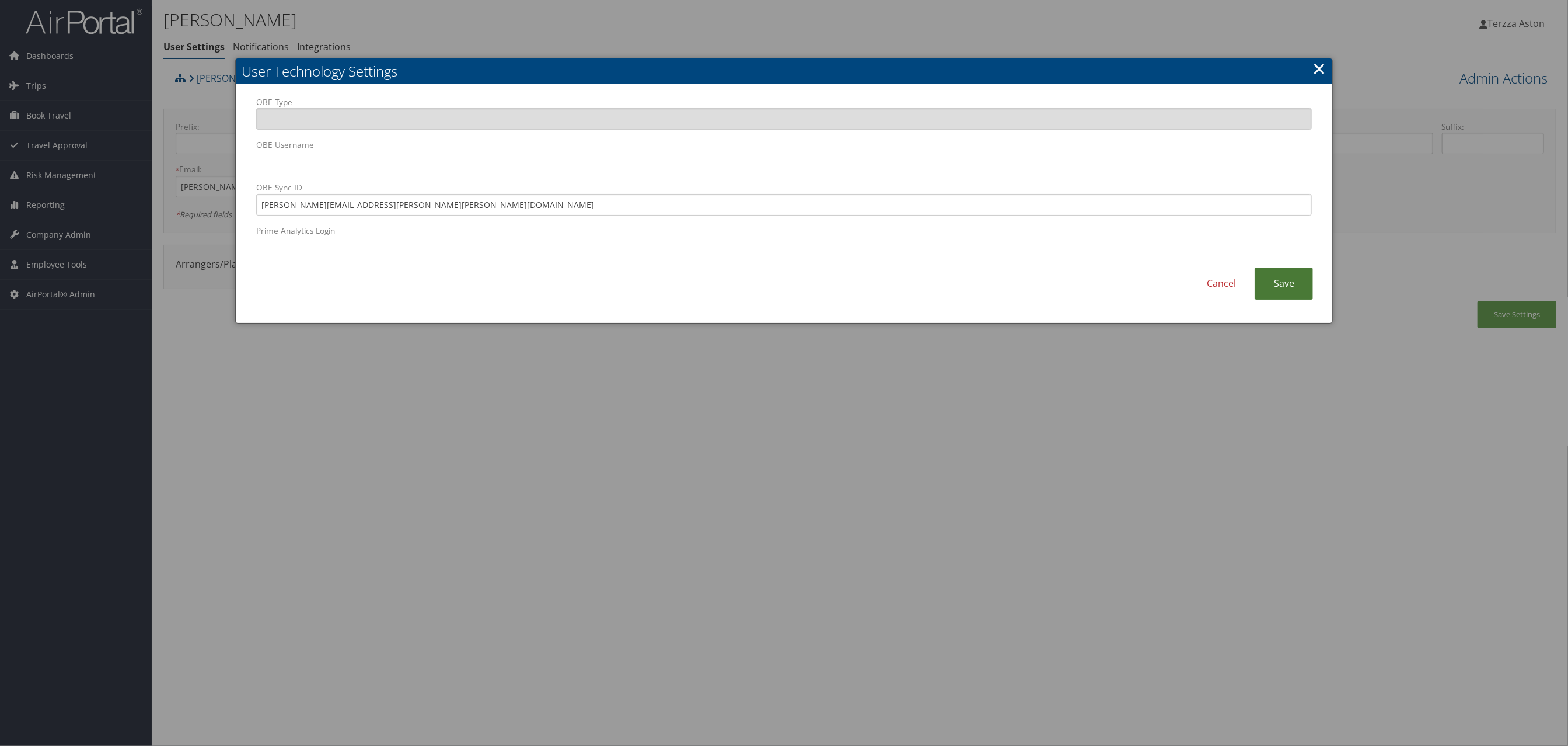
click at [1269, 285] on link "Save" at bounding box center [1283, 283] width 59 height 32
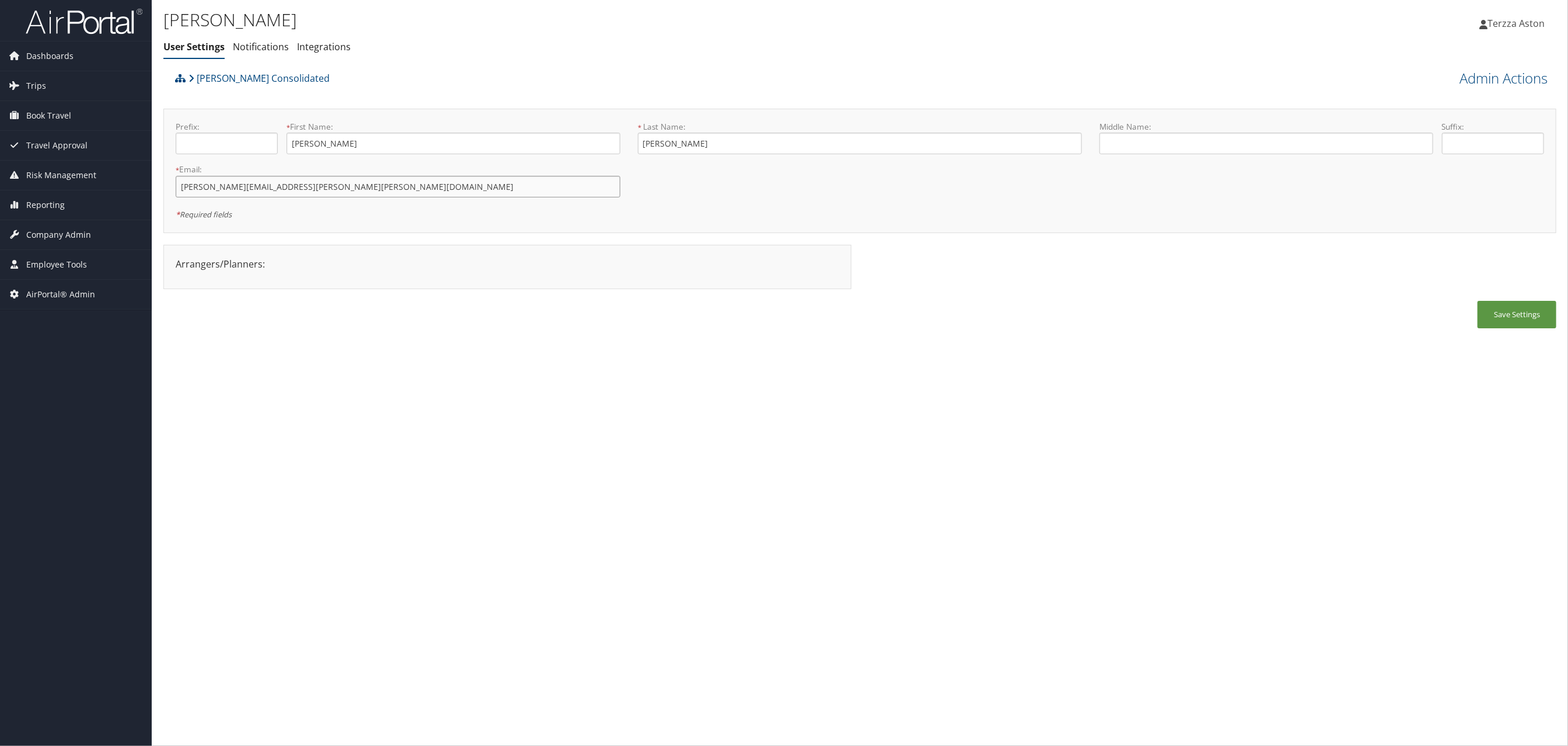
drag, startPoint x: 176, startPoint y: 186, endPoint x: 321, endPoint y: 172, distance: 145.7
click at [321, 172] on div "* Email: allison.wheatley@roush.com This field is required" at bounding box center [398, 185] width 462 height 43
drag, startPoint x: 321, startPoint y: 172, endPoint x: 692, endPoint y: 437, distance: 455.9
click at [692, 437] on div "Allison Wheatley User Settings Notifications Integrations User Settings Notific…" at bounding box center [859, 373] width 1416 height 746
